Goal: Find specific page/section: Find specific page/section

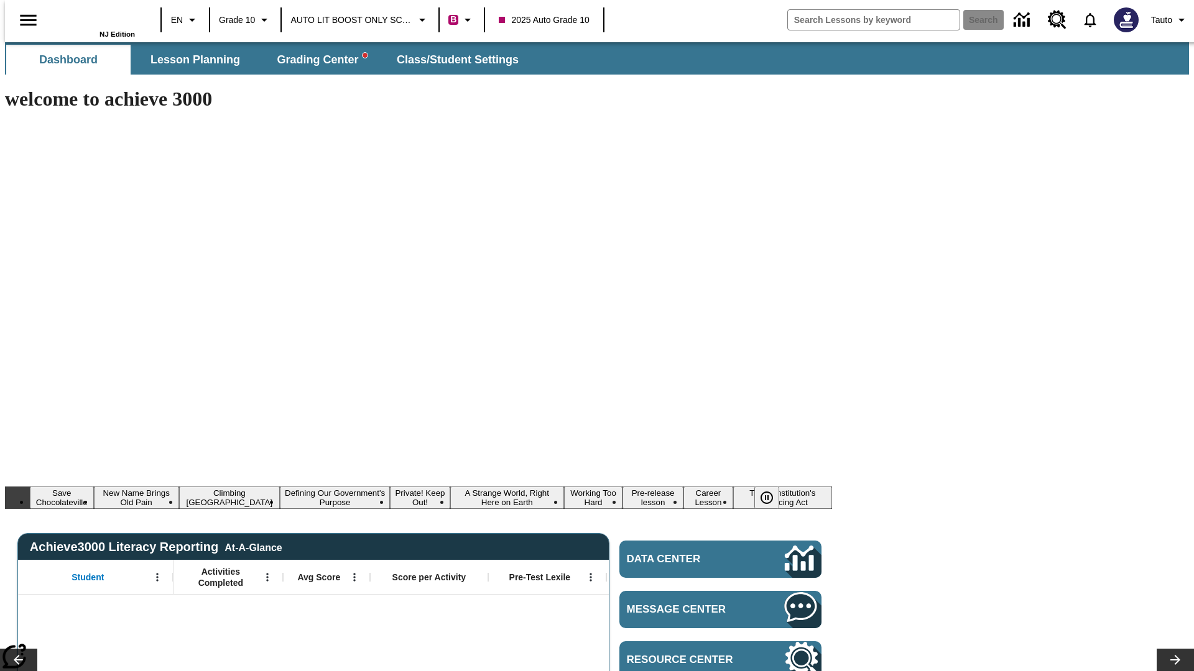
type input "-1"
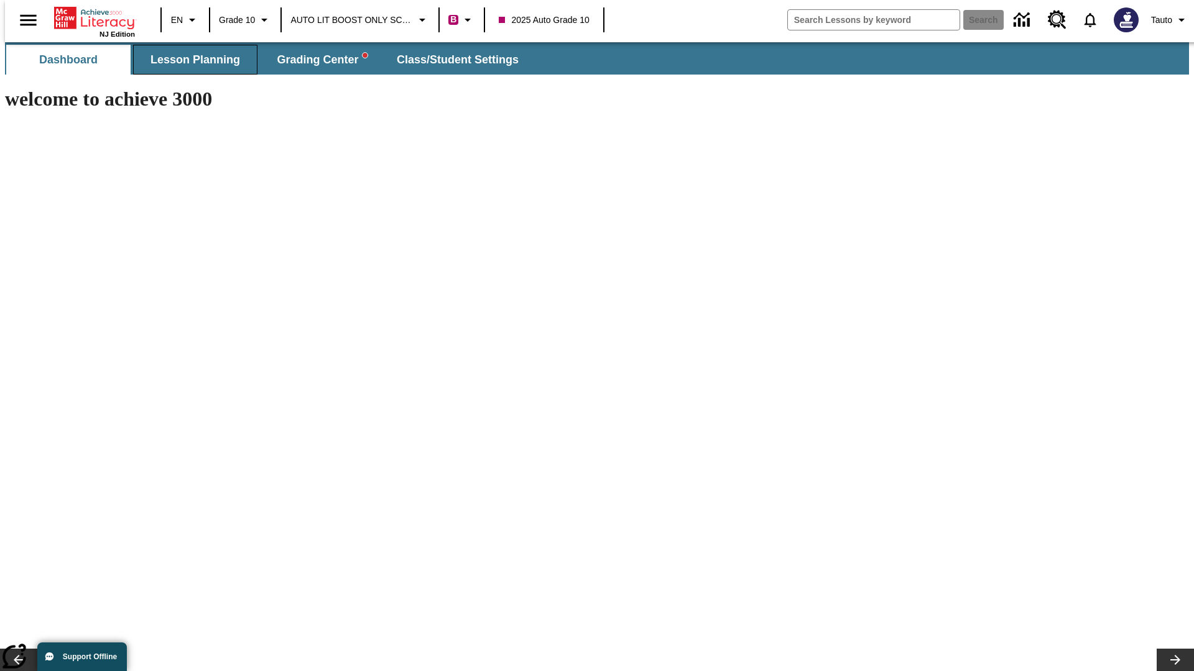
click at [190, 60] on span "Lesson Planning" at bounding box center [195, 60] width 90 height 14
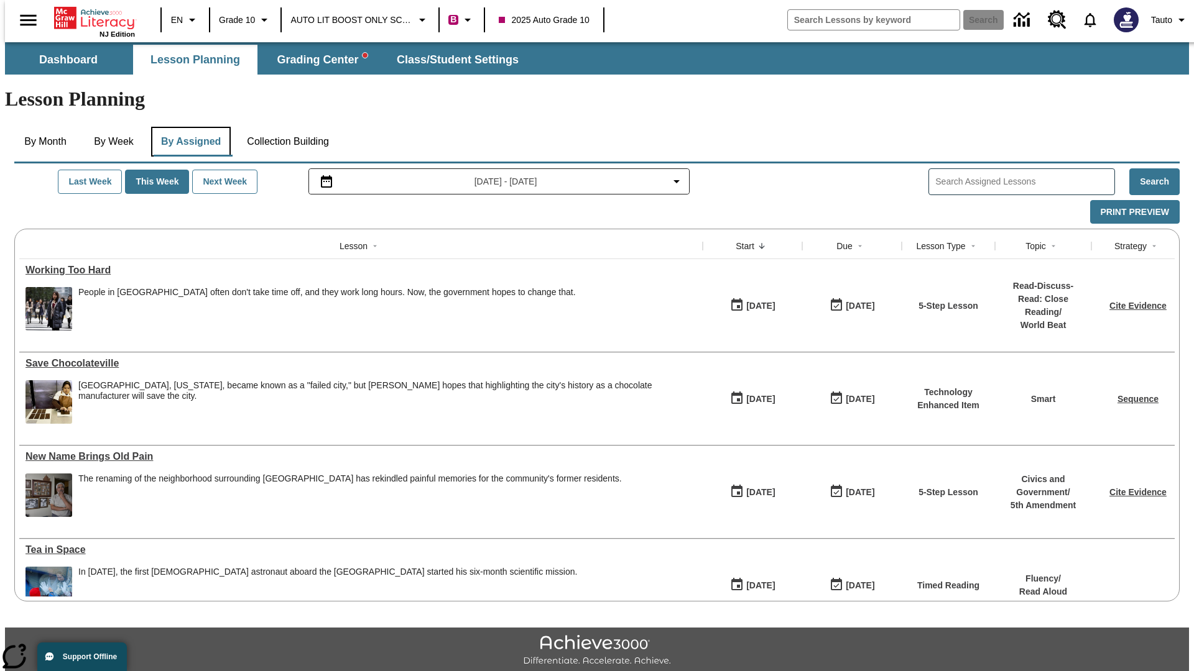
click at [188, 127] on button "By Assigned" at bounding box center [191, 142] width 80 height 30
type input "Working Too Hard"
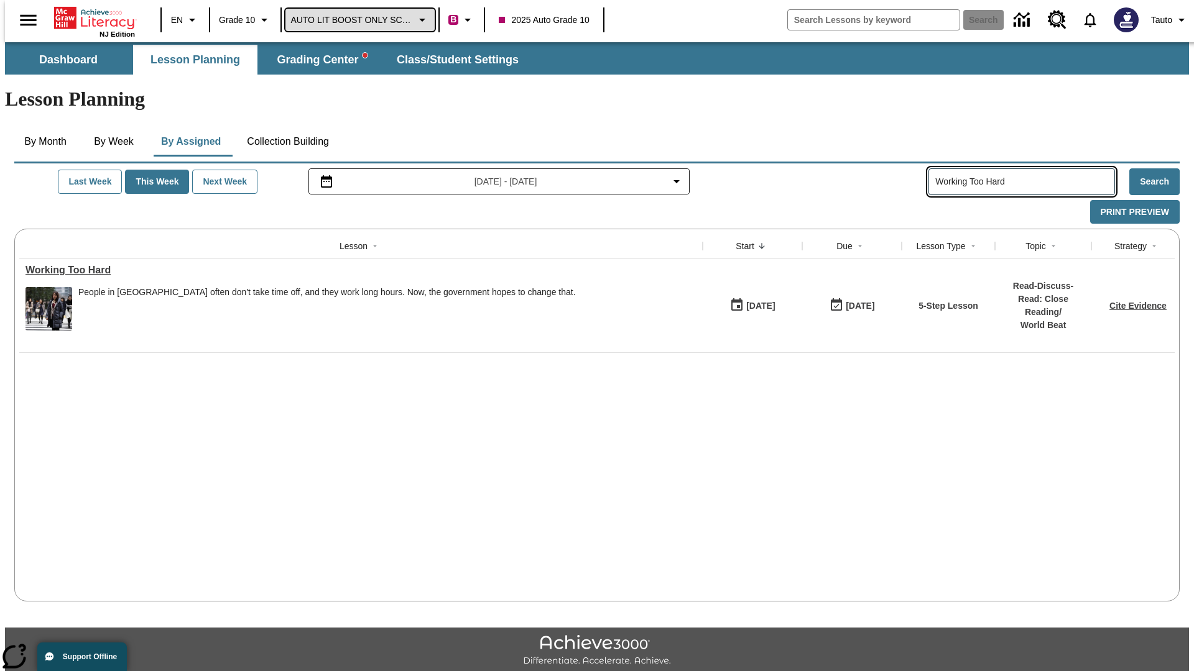
click at [357, 20] on span "AUTO LIT BOOST ONLY SCHOOL" at bounding box center [351, 20] width 122 height 13
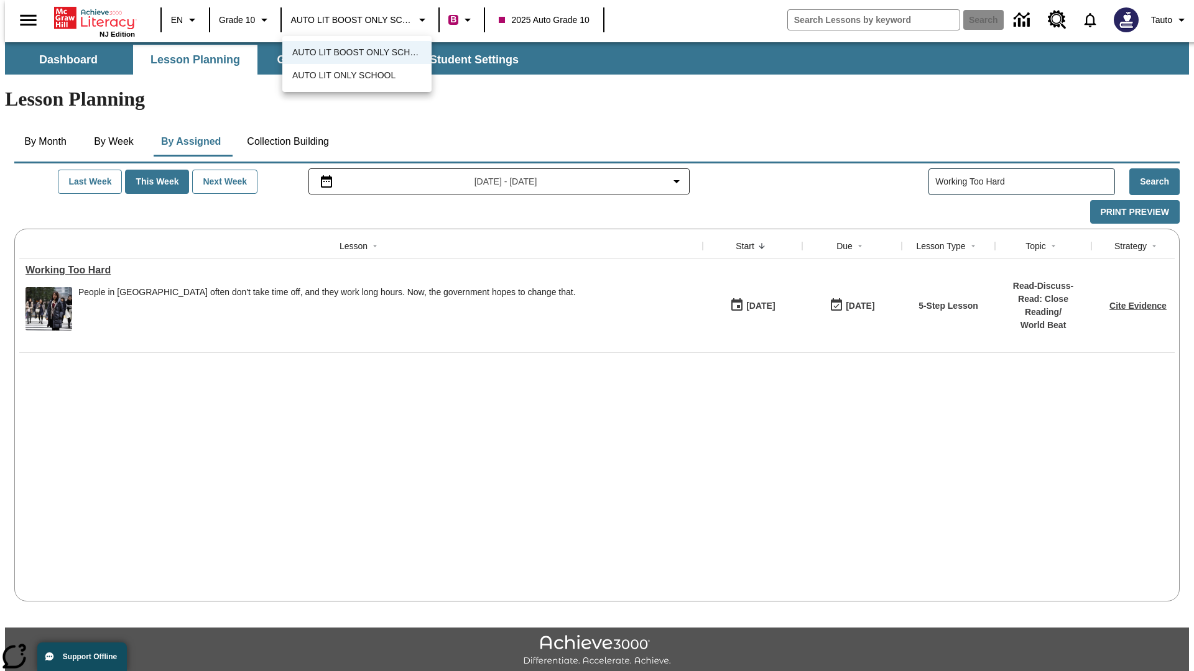
click at [353, 52] on span "AUTO LIT BOOST ONLY SCHOOL" at bounding box center [356, 52] width 129 height 13
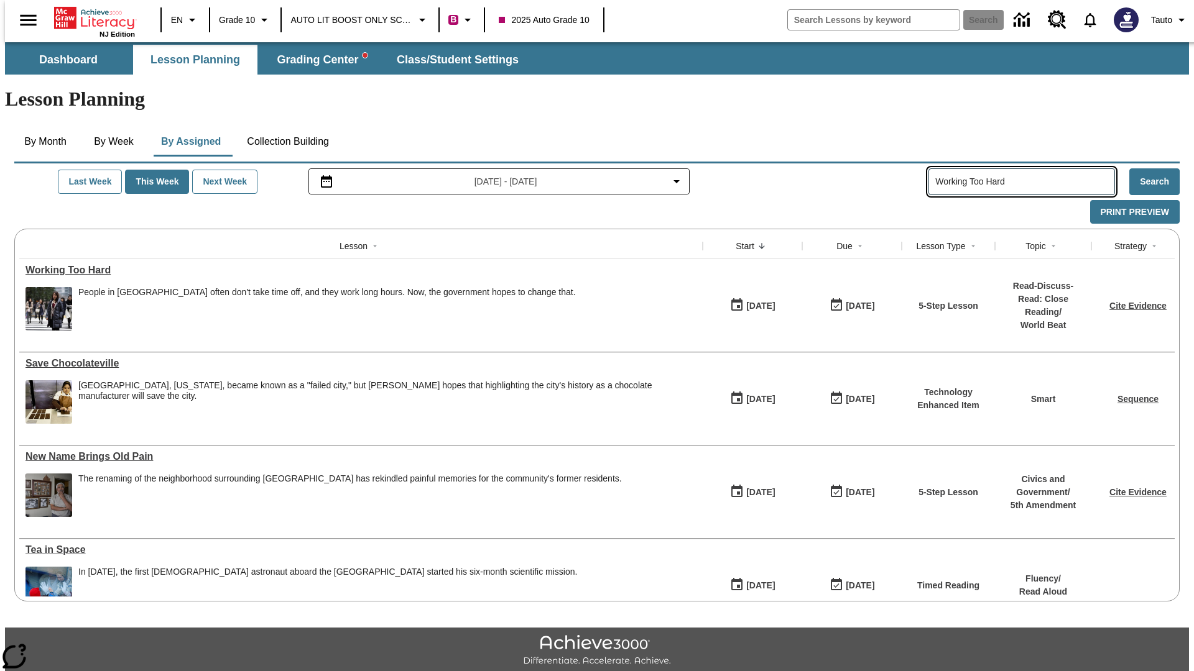
type input "Working Too Hard"
